Goal: Communication & Community: Connect with others

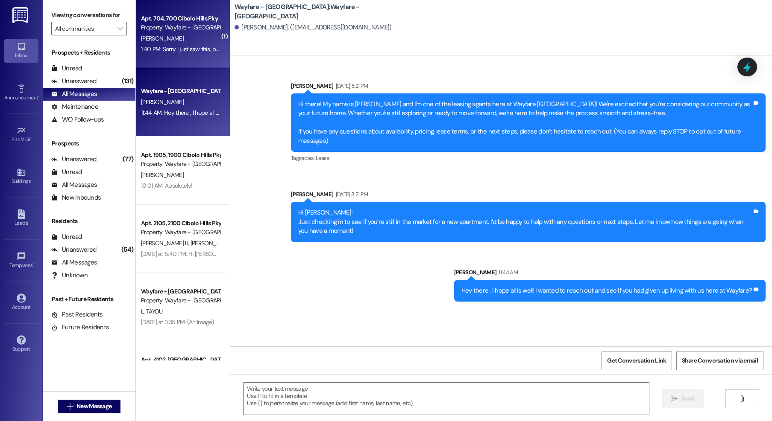
click at [169, 21] on div "Apt. 704, 700 Cibolo Hills Pky" at bounding box center [180, 18] width 79 height 9
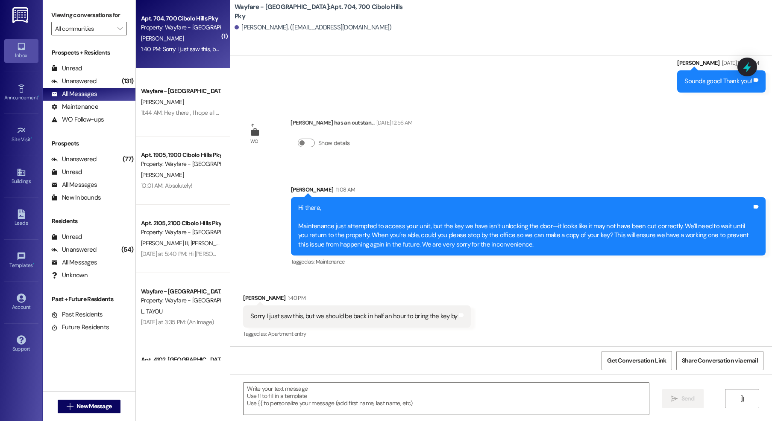
scroll to position [620, 0]
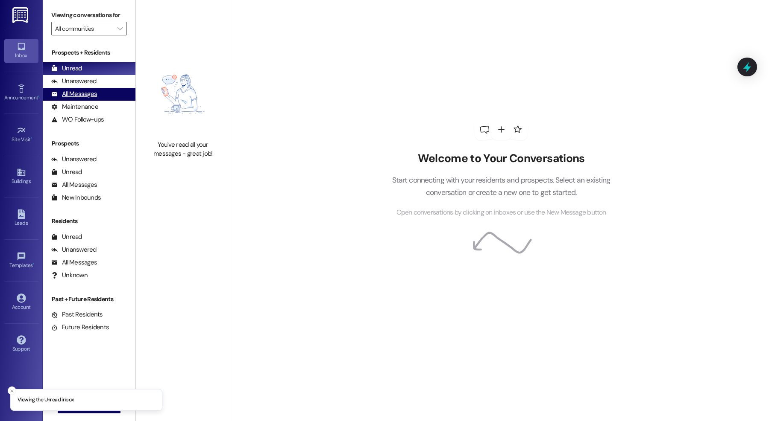
click at [62, 94] on div "All Messages" at bounding box center [74, 94] width 46 height 9
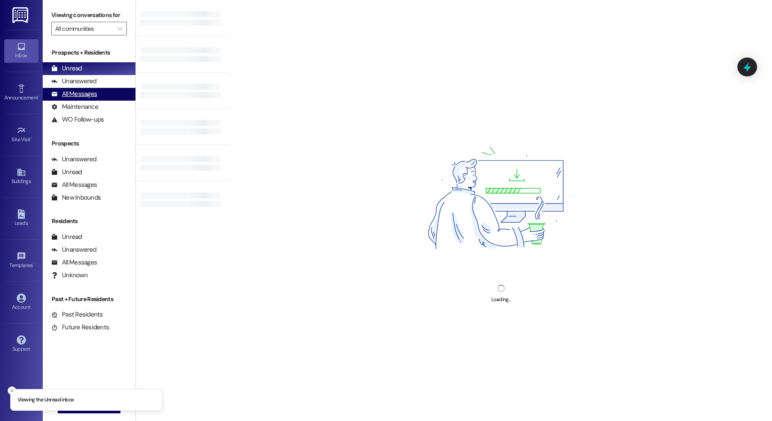
click at [63, 98] on div "All Messages" at bounding box center [74, 94] width 46 height 9
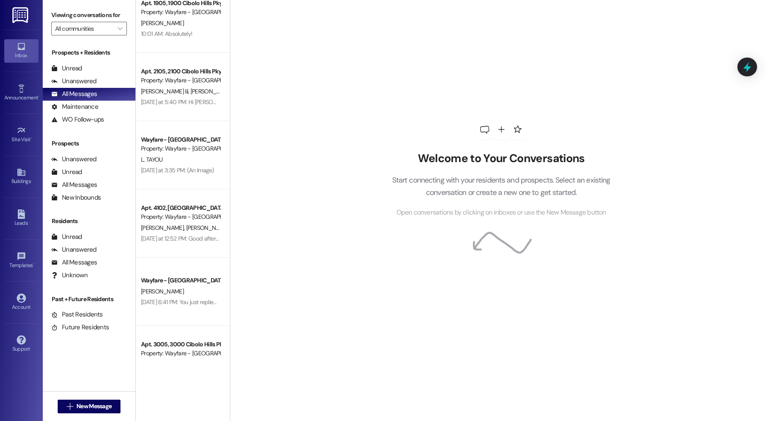
scroll to position [152, 0]
click at [91, 407] on span "New Message" at bounding box center [93, 406] width 35 height 9
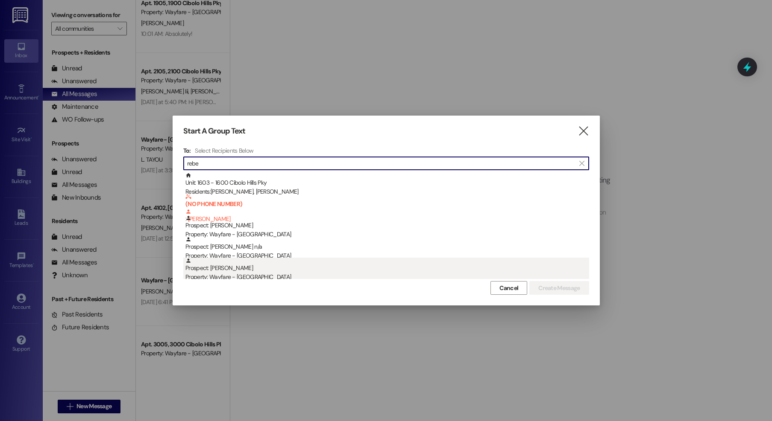
type input "rebe"
click at [316, 274] on div "Property: Wayfare - [GEOGRAPHIC_DATA]" at bounding box center [387, 277] width 404 height 9
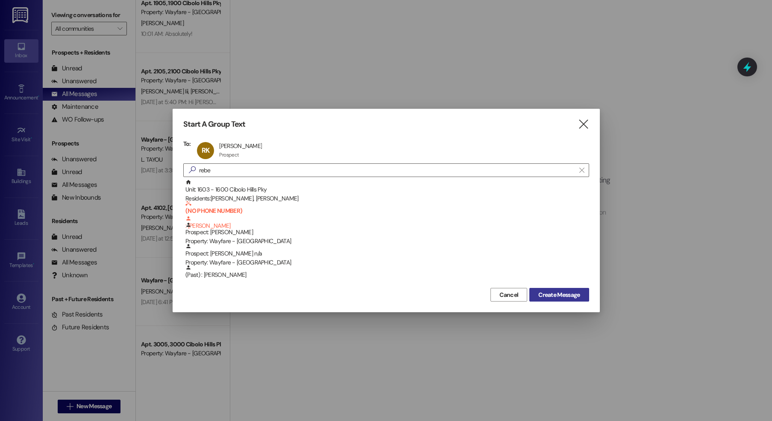
click at [584, 290] on button "Create Message" at bounding box center [558, 295] width 59 height 14
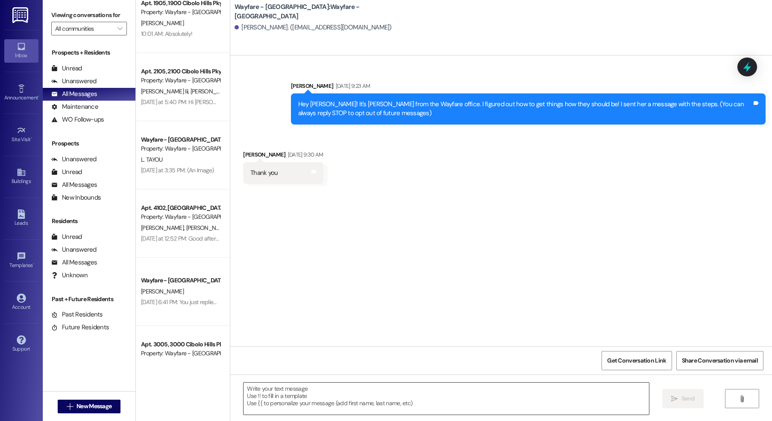
click at [383, 392] on textarea at bounding box center [445, 399] width 405 height 32
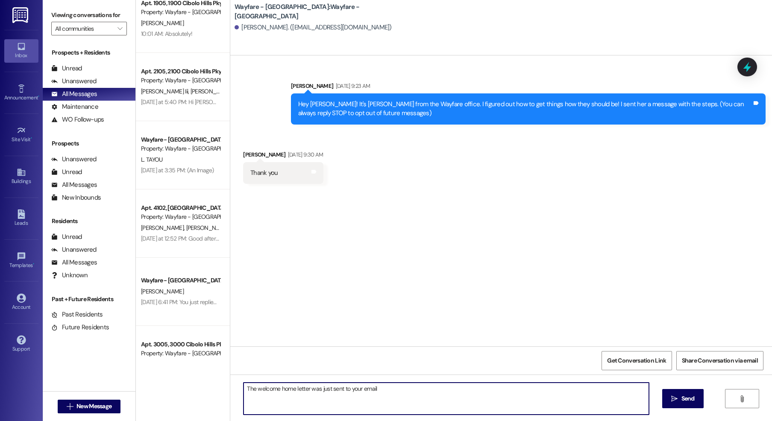
type textarea "The welcome home letter was just sent to your email!"
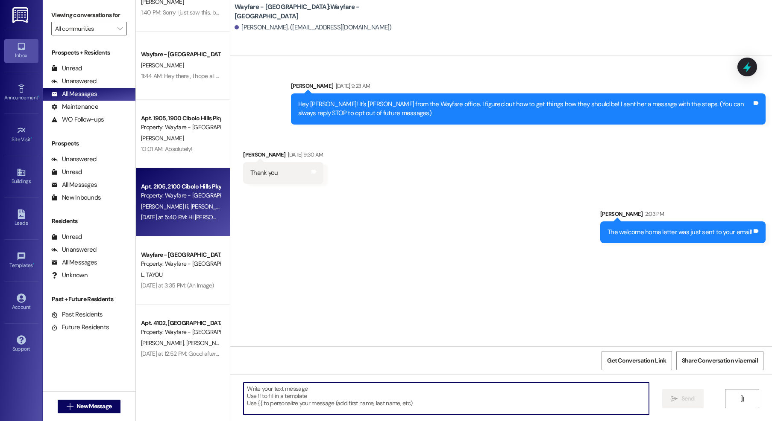
scroll to position [0, 0]
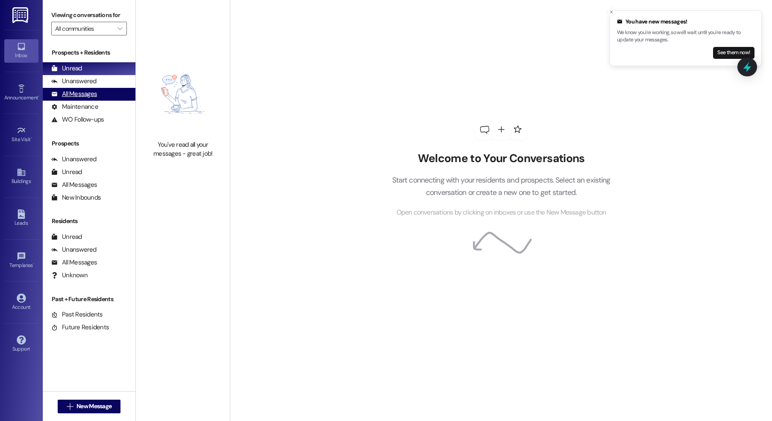
click at [69, 96] on div "All Messages" at bounding box center [74, 94] width 46 height 9
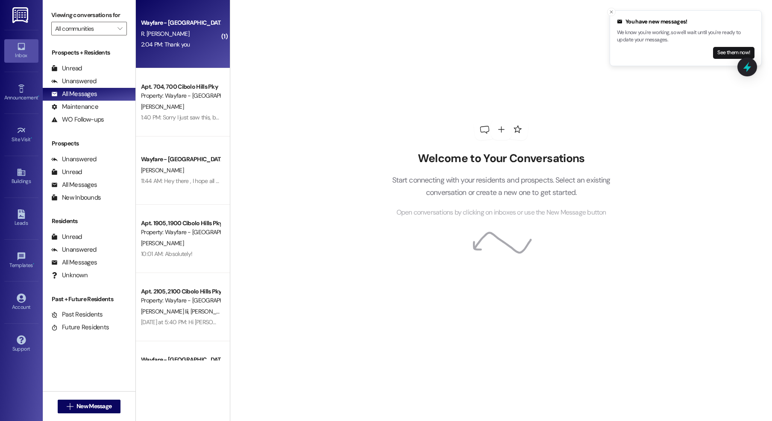
click at [179, 40] on div "2:04 PM: Thank you 2:04 PM: Thank you" at bounding box center [180, 44] width 81 height 11
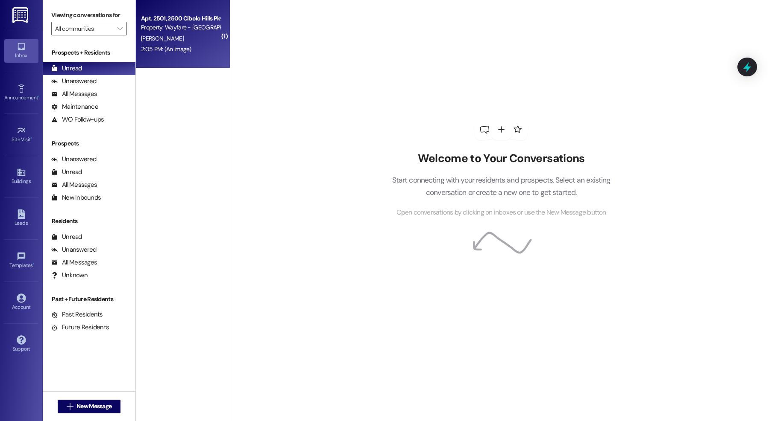
click at [180, 41] on div "[PERSON_NAME]" at bounding box center [180, 38] width 81 height 11
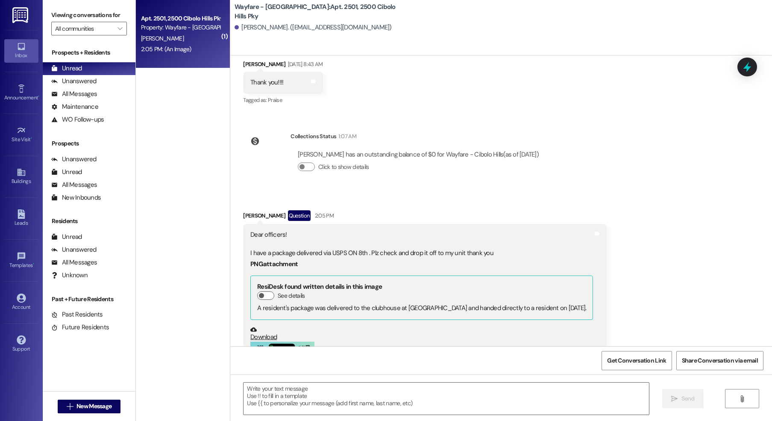
scroll to position [20033, 0]
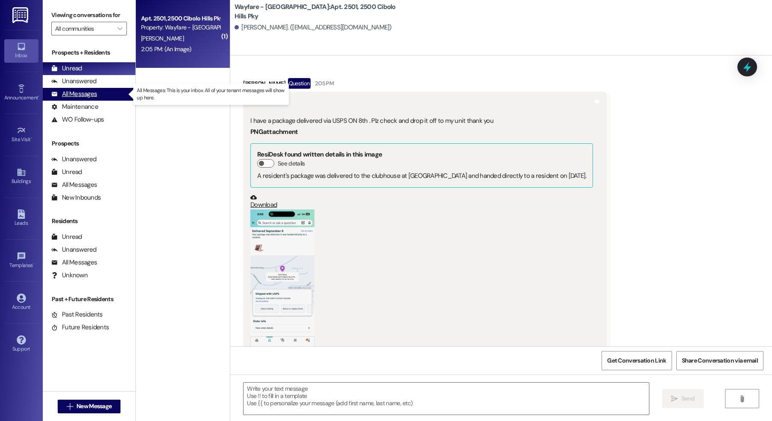
click at [79, 93] on div "All Messages" at bounding box center [74, 94] width 46 height 9
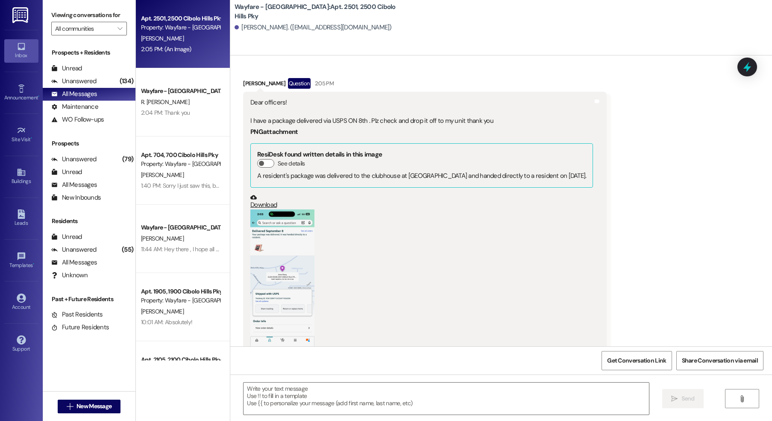
click at [275, 229] on button "Zoom image" at bounding box center [282, 279] width 64 height 139
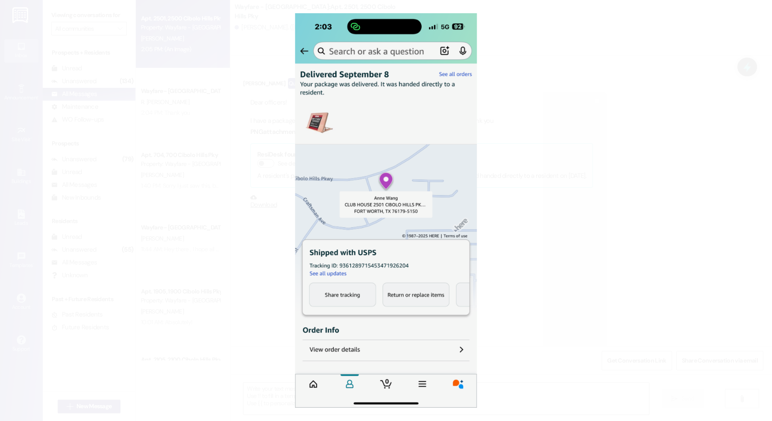
click at [646, 154] on button "Unzoom image" at bounding box center [386, 210] width 772 height 421
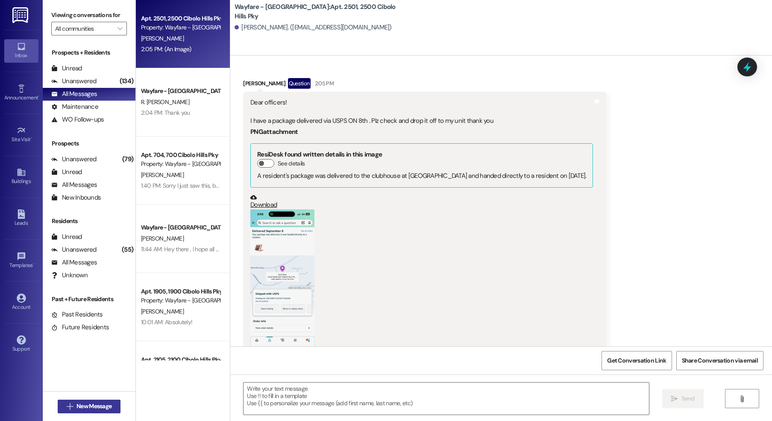
click at [93, 404] on span "New Message" at bounding box center [93, 406] width 35 height 9
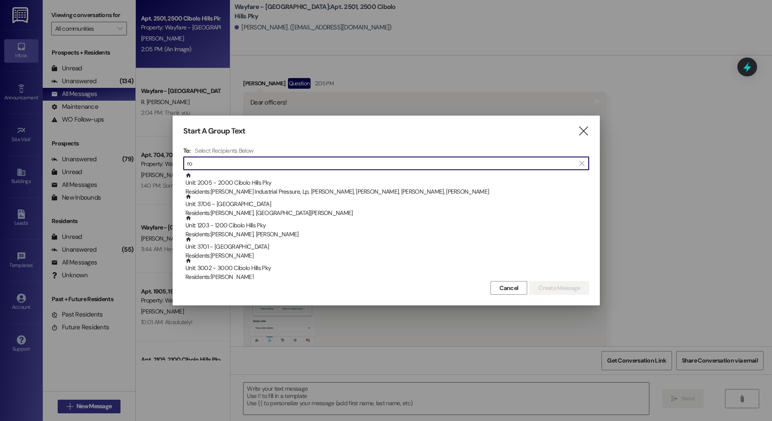
type input "r"
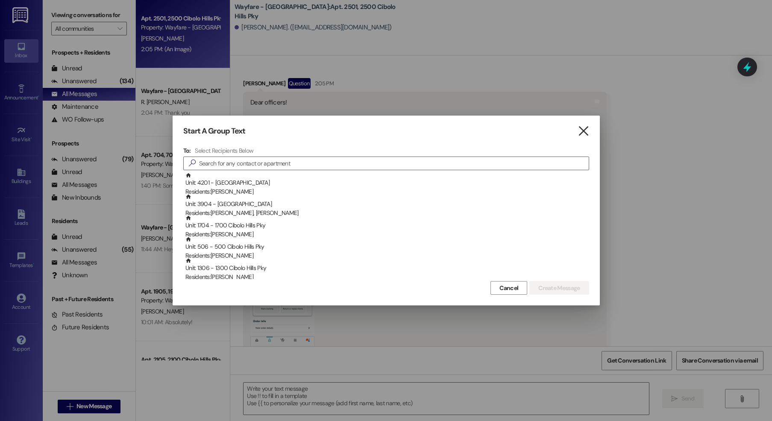
click at [582, 132] on icon "" at bounding box center [583, 131] width 12 height 9
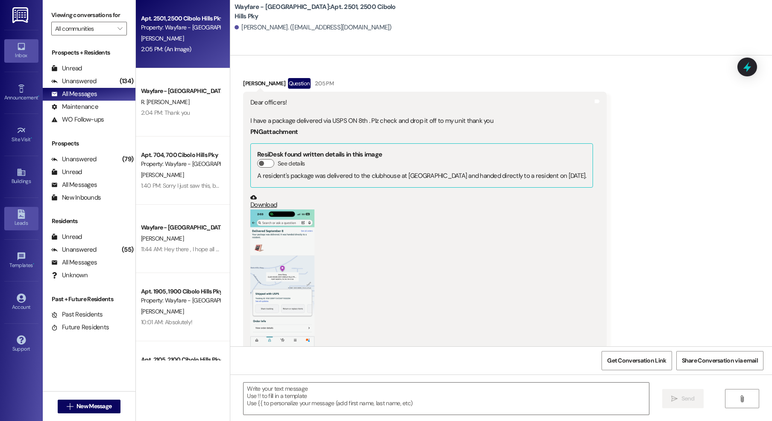
click at [6, 215] on link "Leads" at bounding box center [21, 218] width 34 height 23
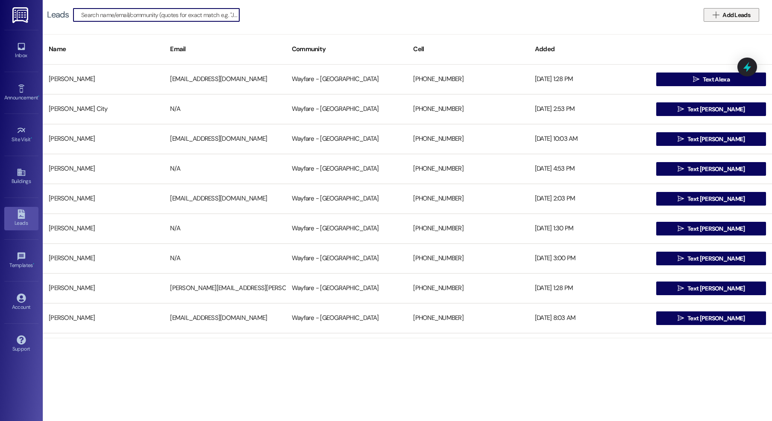
click at [742, 9] on button " Add Leads" at bounding box center [731, 15] width 56 height 14
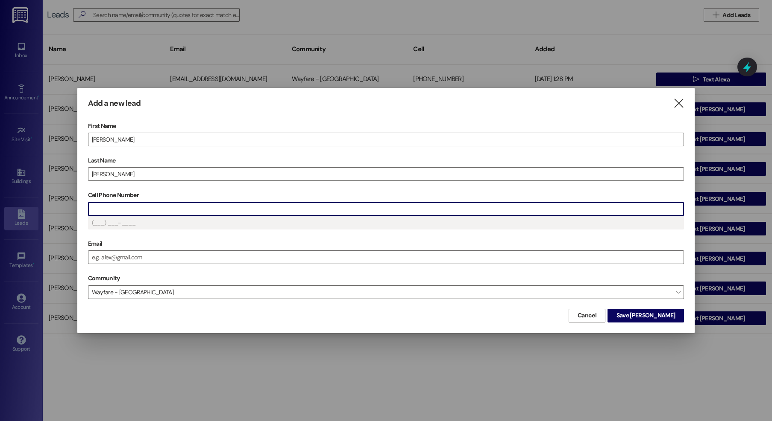
click at [142, 208] on input "Cell Phone Number" at bounding box center [385, 209] width 595 height 13
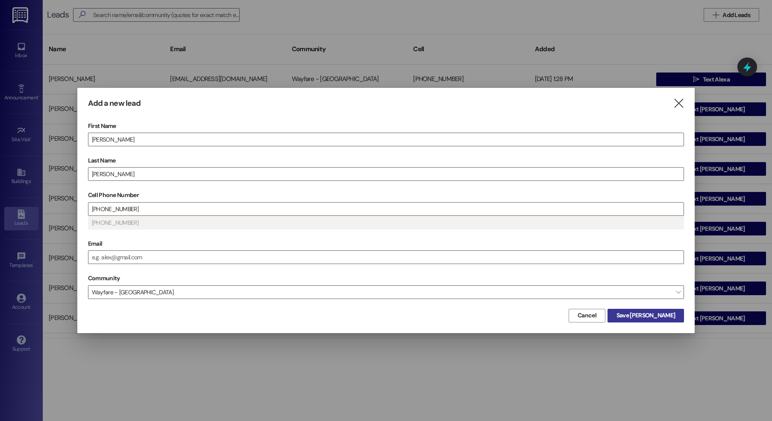
click at [666, 313] on span "Save [PERSON_NAME]" at bounding box center [645, 315] width 59 height 9
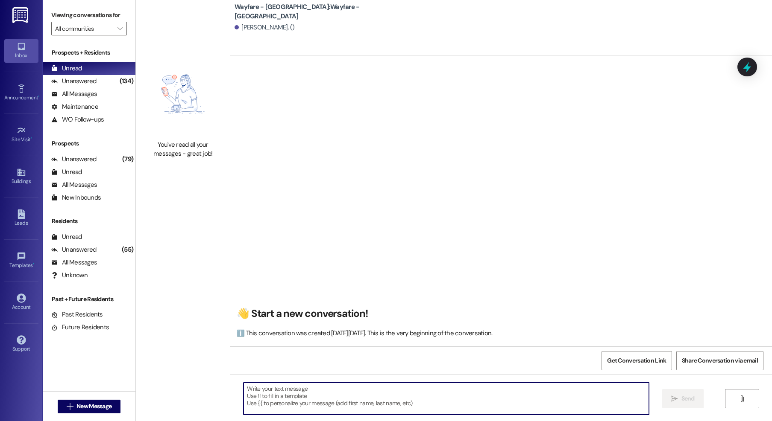
paste textarea "Hi there! My name is ____ and I'm one of the leasing agents here at Wayfare [GE…"
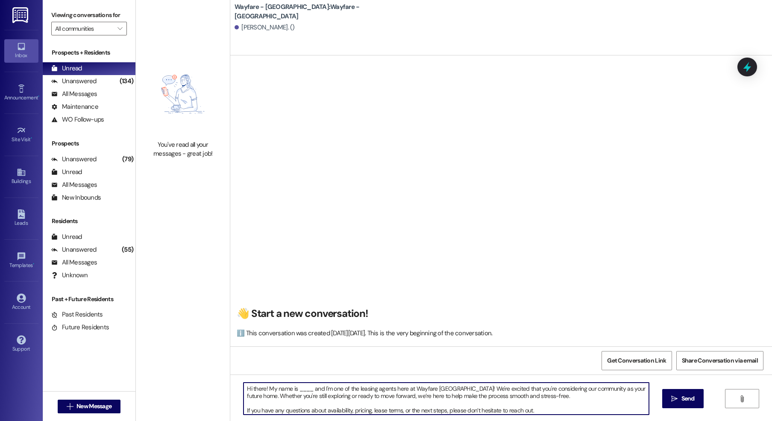
drag, startPoint x: 308, startPoint y: 392, endPoint x: 293, endPoint y: 392, distance: 14.5
click at [293, 392] on textarea "Hi there! My name is ____ and I'm one of the leasing agents here at Wayfare [GE…" at bounding box center [445, 399] width 405 height 32
drag, startPoint x: 260, startPoint y: 389, endPoint x: 248, endPoint y: 390, distance: 12.5
click at [248, 390] on textarea "Hi there! My name is [PERSON_NAME] and I'm one of the leasing agents here at Wa…" at bounding box center [445, 399] width 405 height 32
type textarea "Hi [PERSON_NAME]! My name is [PERSON_NAME] and I'm one of the leasing agents he…"
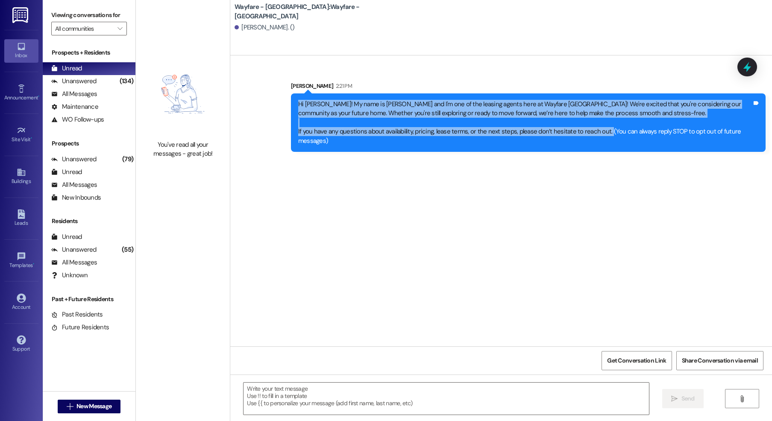
drag, startPoint x: 599, startPoint y: 134, endPoint x: 290, endPoint y: 108, distance: 310.3
click at [291, 108] on div "Hi [PERSON_NAME]! My name is [PERSON_NAME] and I'm one of the leasing agents he…" at bounding box center [528, 123] width 474 height 59
copy div "Hi [PERSON_NAME]! My name is [PERSON_NAME] and I'm one of the leasing agents he…"
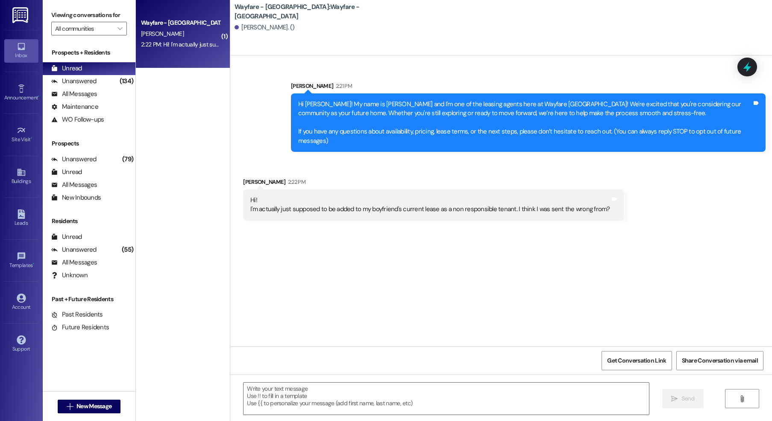
click at [363, 240] on div "Sent via SMS [PERSON_NAME] 2:21 PM Hi [PERSON_NAME]! My name is [PERSON_NAME] a…" at bounding box center [500, 201] width 541 height 291
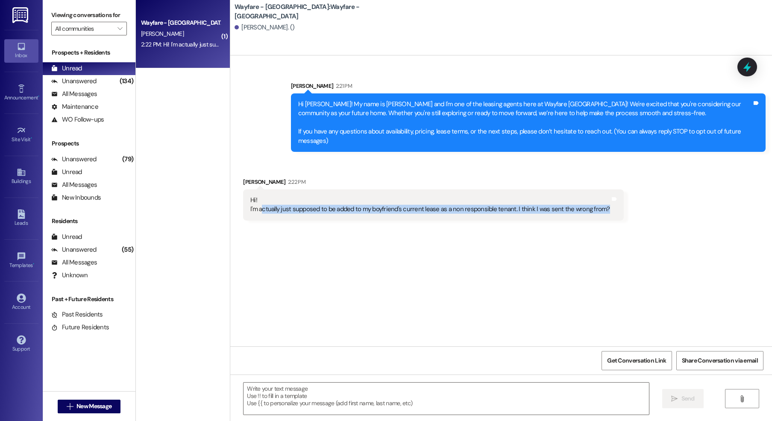
drag, startPoint x: 254, startPoint y: 209, endPoint x: 345, endPoint y: 216, distance: 90.8
click at [345, 216] on div "Hi! I'm actually just supposed to be added to my boyfriend's current lease as a…" at bounding box center [433, 205] width 380 height 31
click at [454, 243] on div "Sent via SMS [PERSON_NAME] 2:21 PM Hi [PERSON_NAME]! My name is [PERSON_NAME] a…" at bounding box center [500, 201] width 541 height 291
